Goal: Task Accomplishment & Management: Use online tool/utility

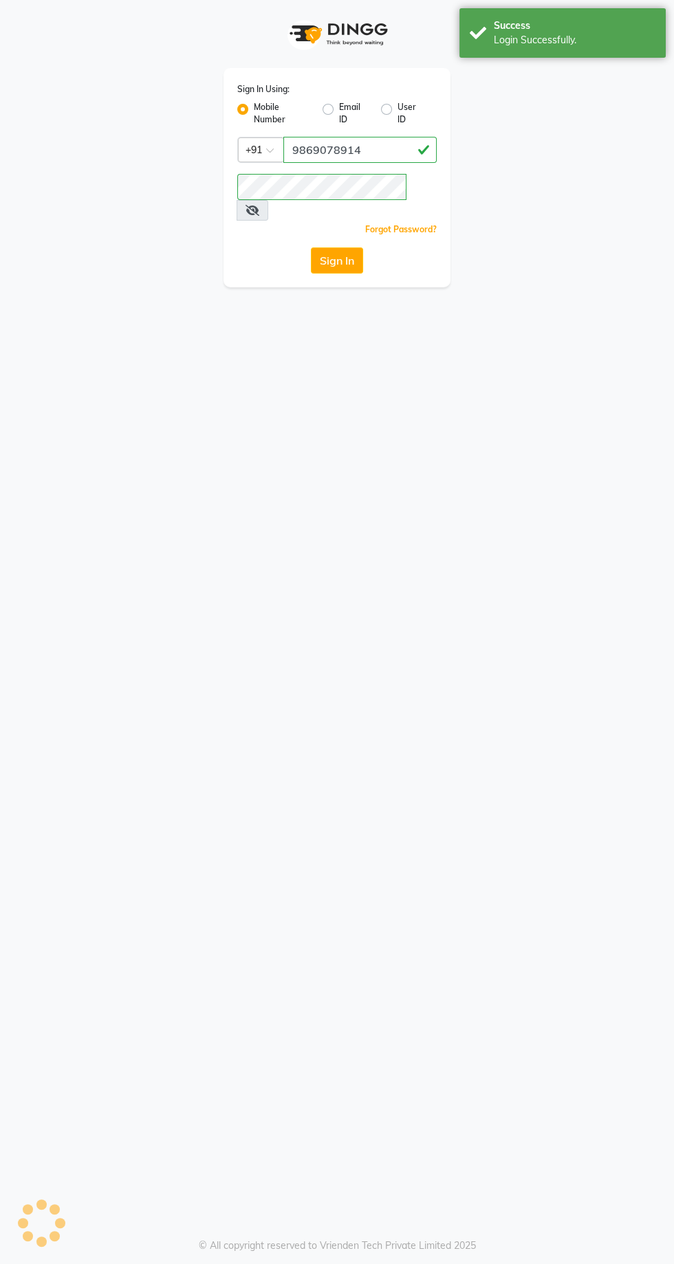
select select "service"
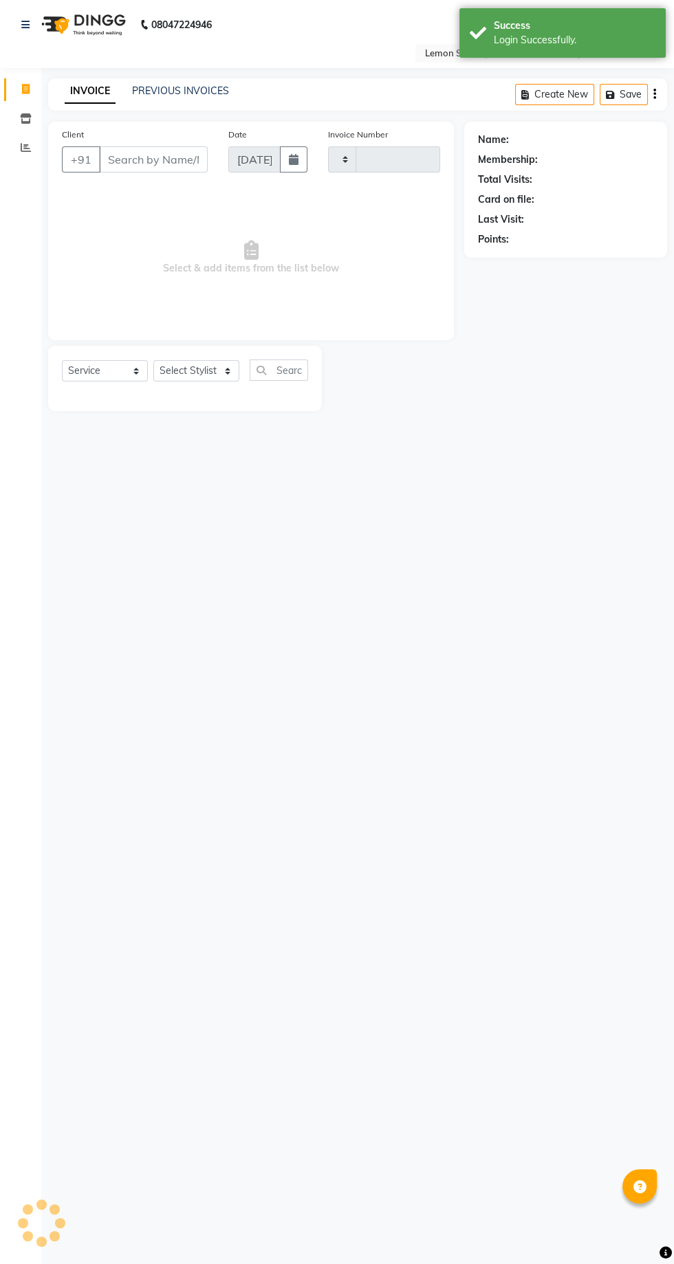
select select "en"
type input "1943"
select select "8053"
click at [30, 155] on span at bounding box center [26, 148] width 24 height 16
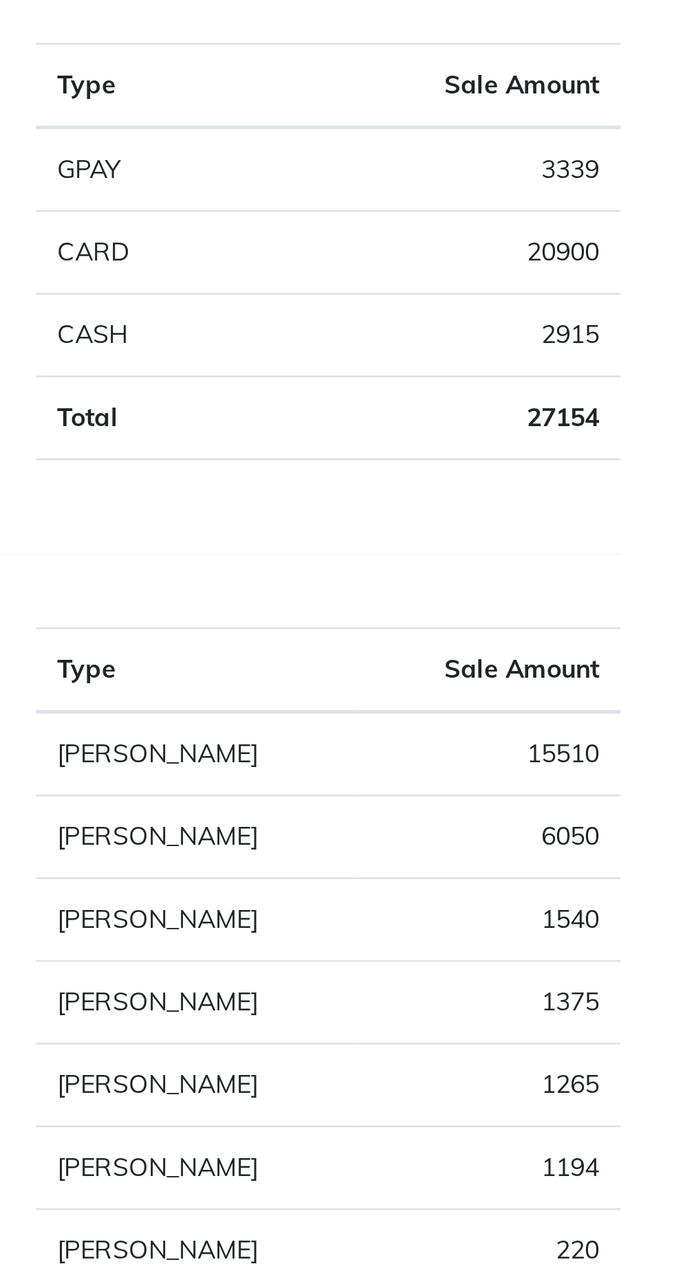
scroll to position [30, 0]
